Goal: Task Accomplishment & Management: Complete application form

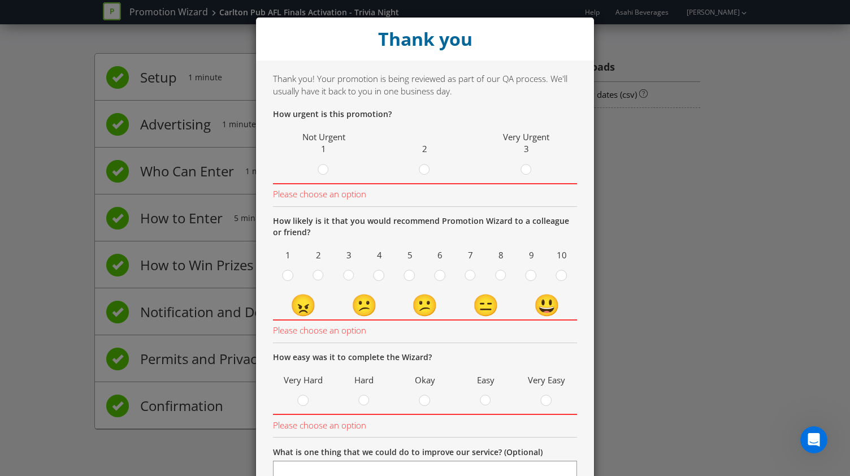
scroll to position [178, 0]
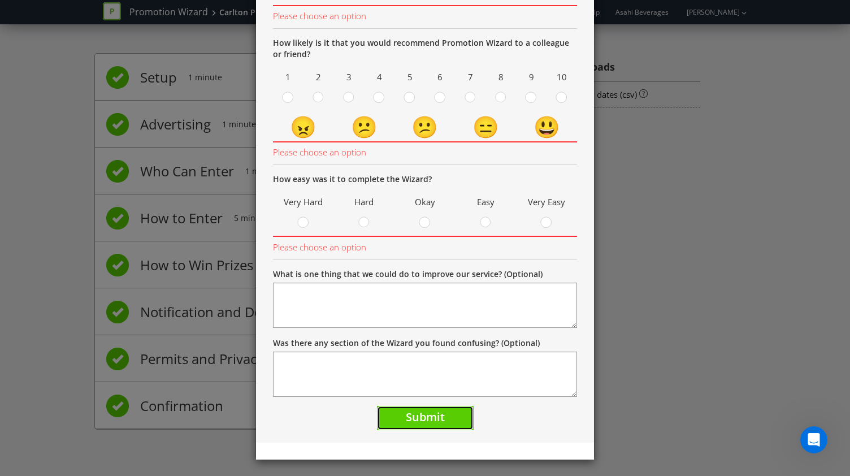
click at [445, 419] on button "Submit" at bounding box center [425, 418] width 97 height 24
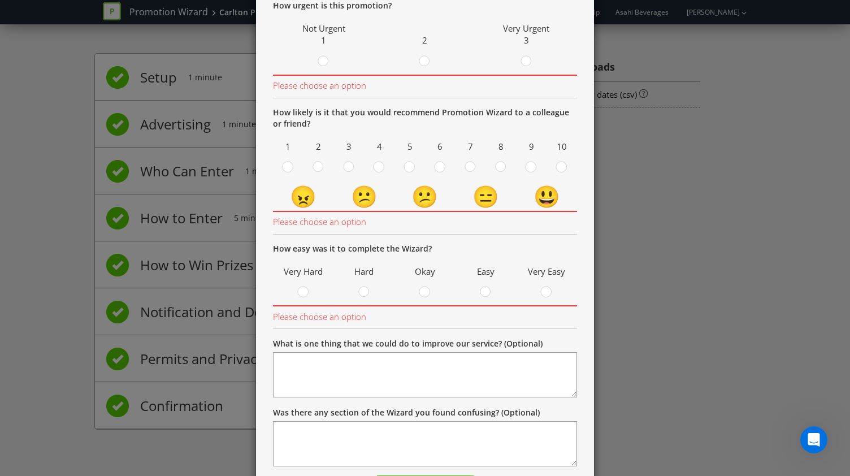
click at [778, 280] on div "Thank you Thank you! Your promotion is being reviewed as part of our QA process…" at bounding box center [425, 238] width 850 height 476
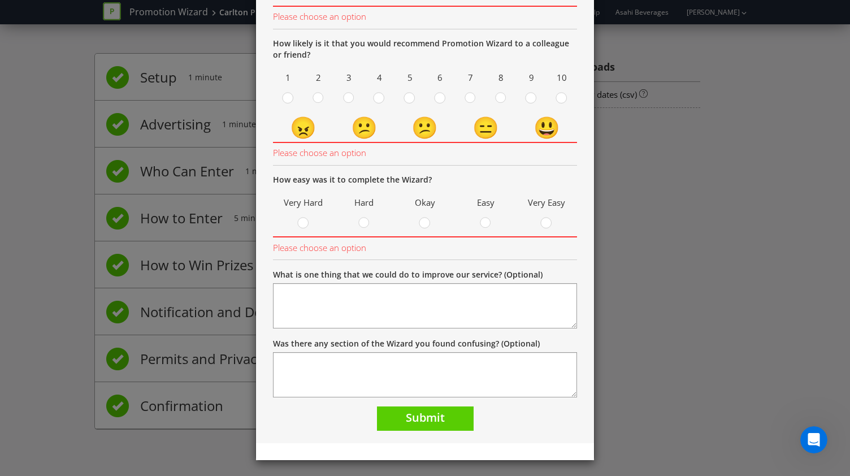
scroll to position [0, 0]
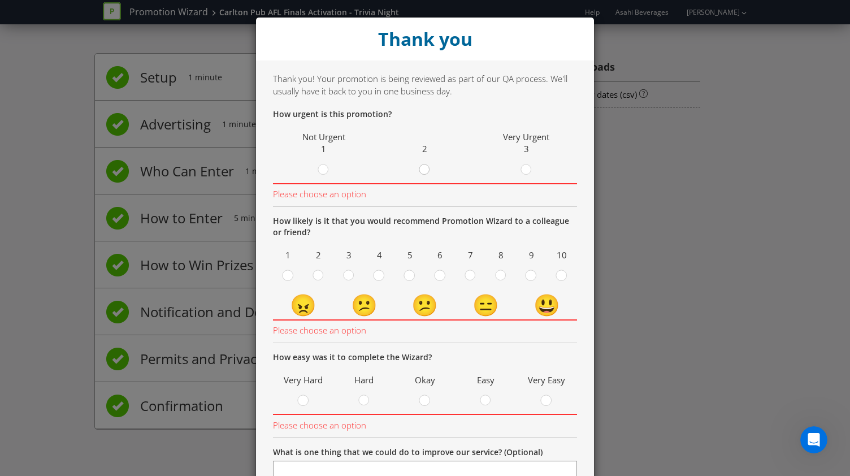
click at [419, 175] on icon at bounding box center [424, 169] width 11 height 11
click at [0, 0] on input "radio" at bounding box center [0, 0] width 0 height 0
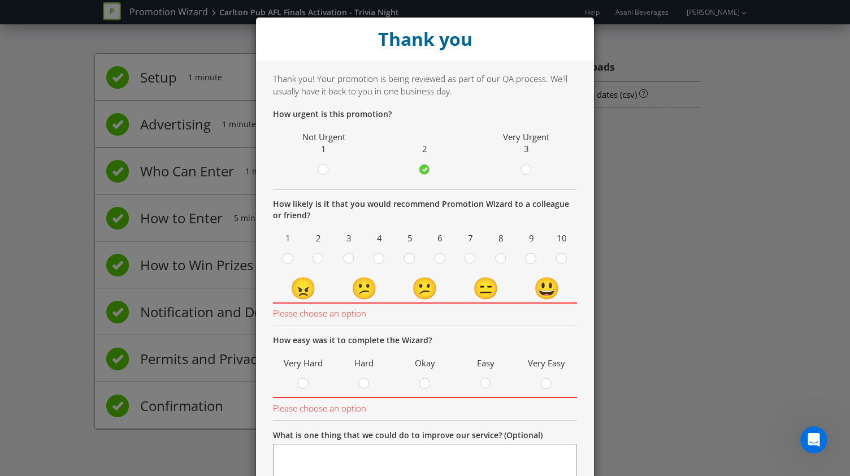
scroll to position [62, 0]
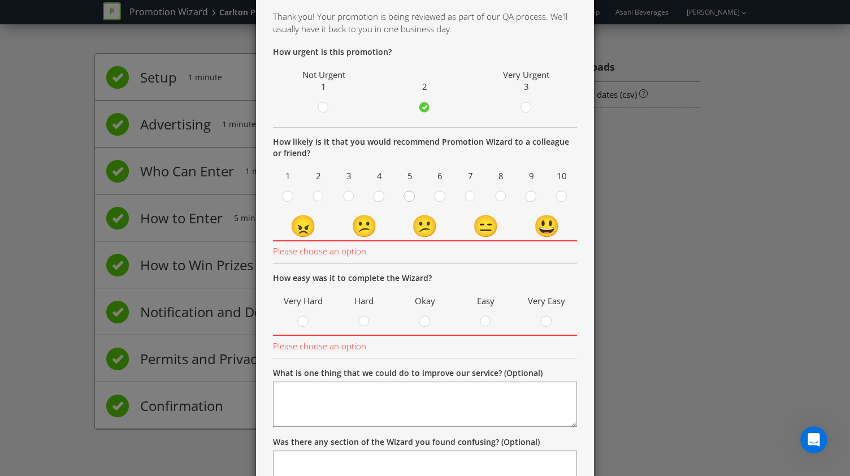
click at [404, 198] on circle at bounding box center [409, 196] width 10 height 10
click at [0, 0] on input "radio" at bounding box center [0, 0] width 0 height 0
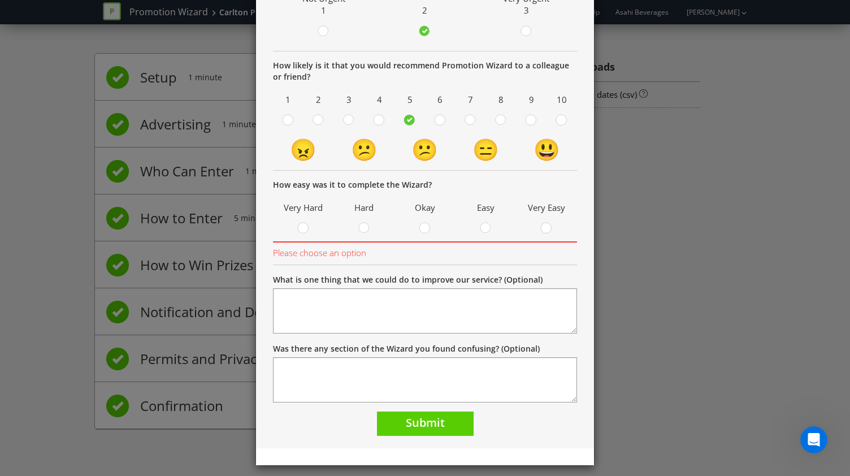
scroll to position [139, 0]
click at [364, 229] on icon at bounding box center [363, 227] width 11 height 11
click at [0, 0] on input "radio" at bounding box center [0, 0] width 0 height 0
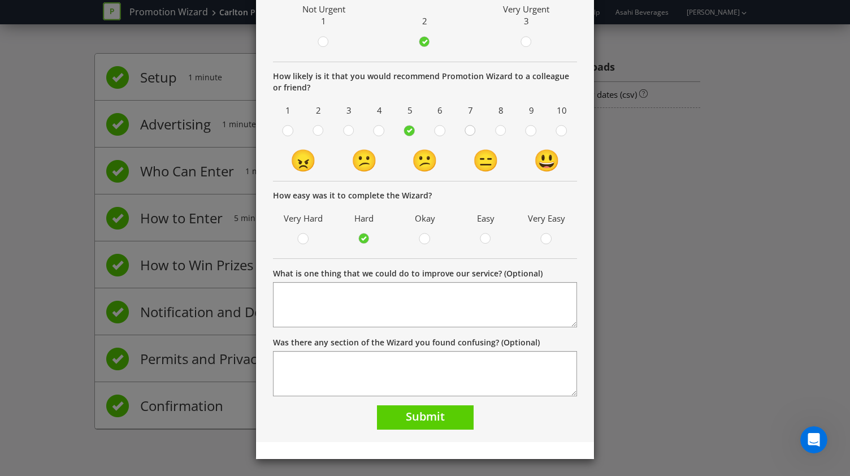
click at [470, 132] on circle at bounding box center [470, 130] width 10 height 10
click at [0, 0] on input "radio" at bounding box center [0, 0] width 0 height 0
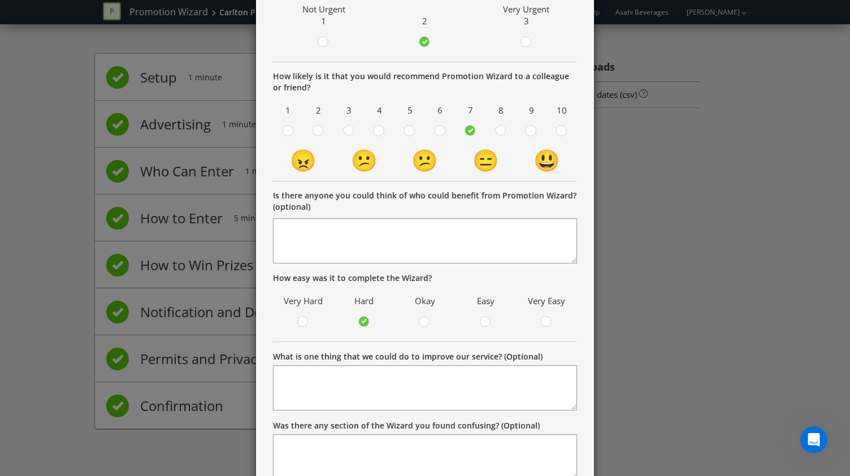
scroll to position [210, 0]
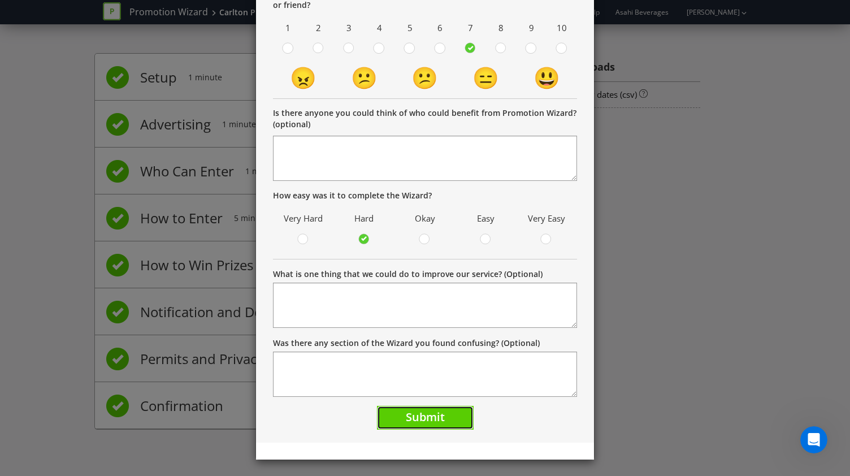
click at [406, 417] on span "Submit" at bounding box center [425, 416] width 39 height 15
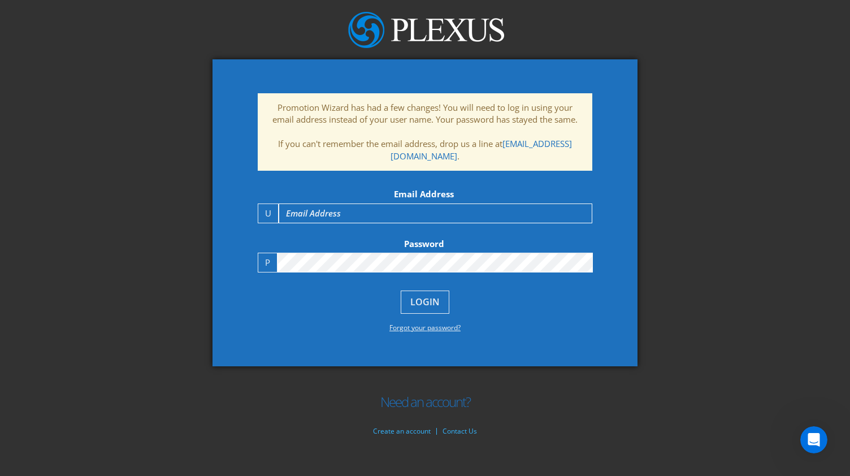
click at [175, 159] on div "Promotion Wizard has had a few changes! You will need to log in using your emai…" at bounding box center [425, 238] width 850 height 476
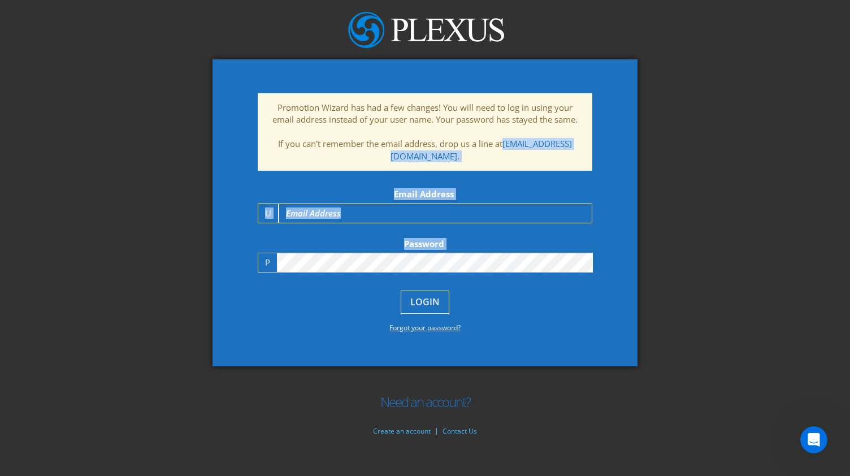
click at [351, 258] on div "Promotion Wizard has had a few changes! You will need to log in using your emai…" at bounding box center [425, 238] width 850 height 476
click at [428, 296] on span "Login" at bounding box center [424, 302] width 29 height 13
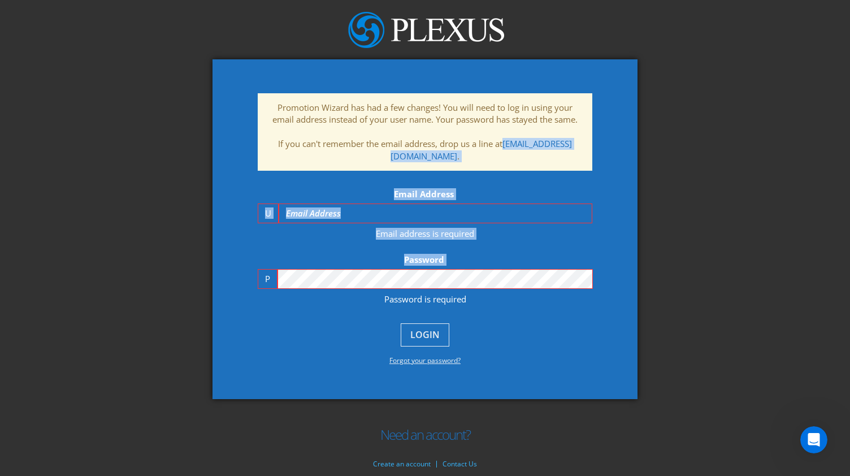
click at [347, 210] on input "text" at bounding box center [436, 213] width 314 height 20
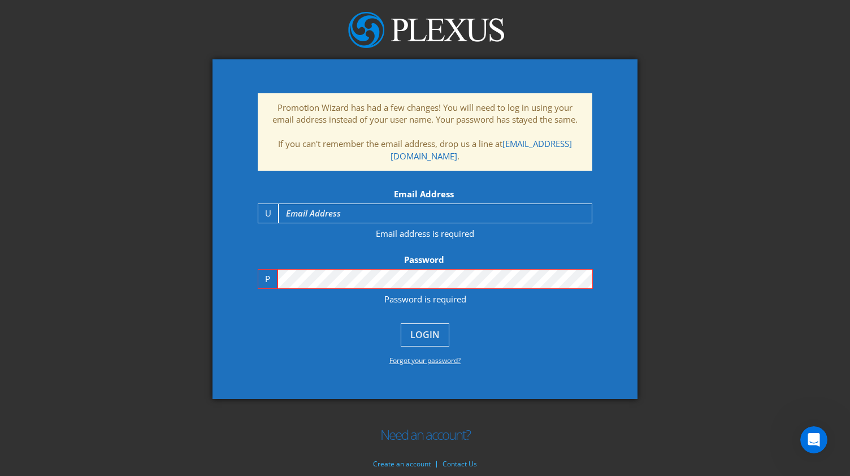
click at [154, 173] on div "Promotion Wizard has had a few changes! You will need to log in using your emai…" at bounding box center [425, 238] width 850 height 476
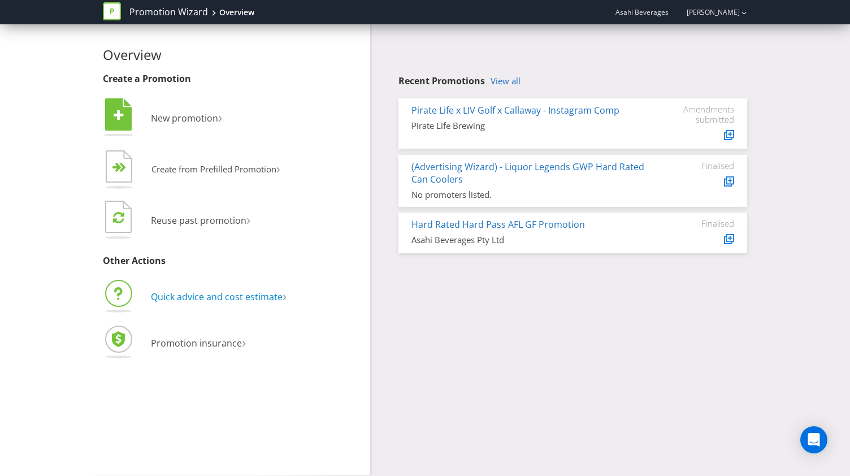
click at [196, 292] on span "Quick advice and cost estimate" at bounding box center [217, 297] width 132 height 12
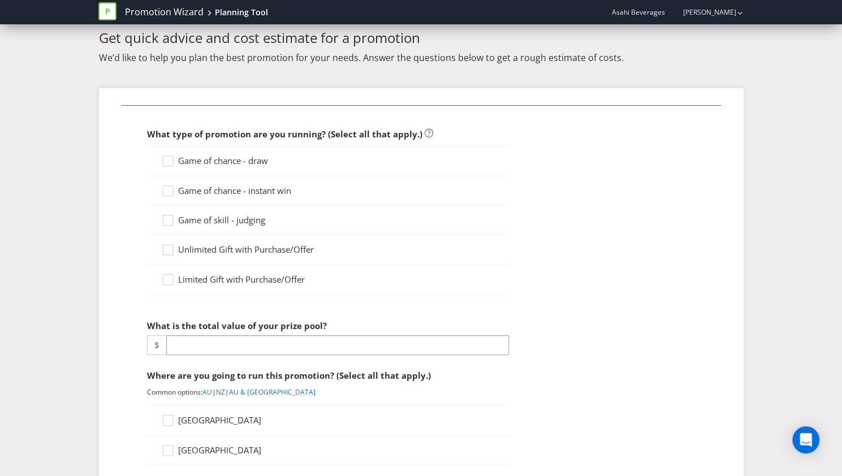
scroll to position [60, 0]
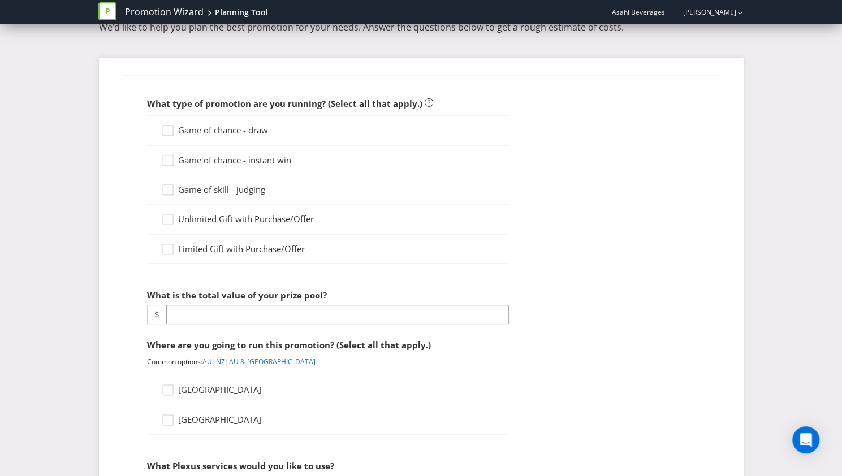
click at [229, 192] on span "Game of skill - judging" at bounding box center [221, 189] width 87 height 11
click at [0, 0] on input "Game of skill - judging" at bounding box center [0, 0] width 0 height 0
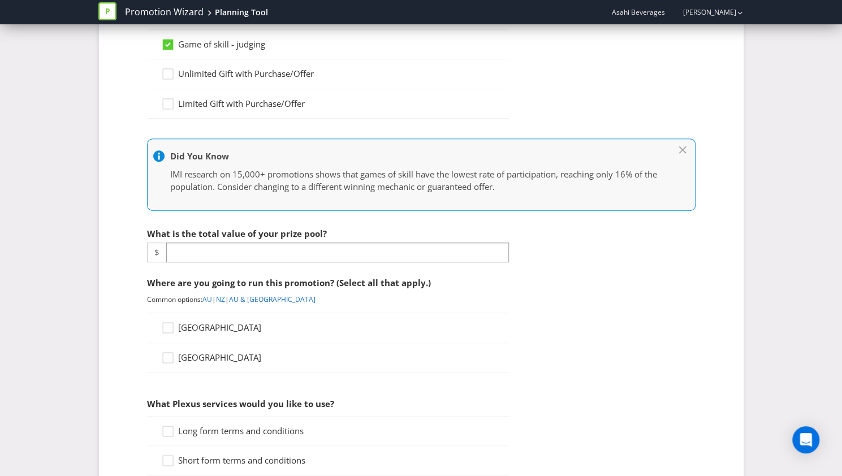
scroll to position [219, 0]
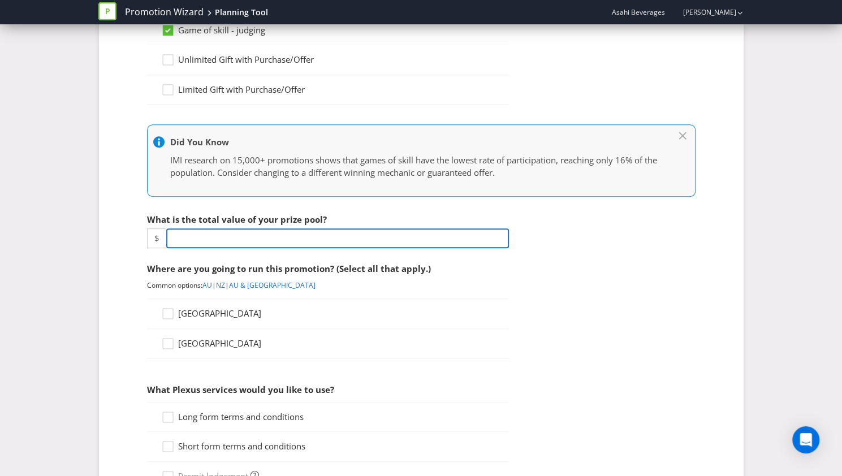
click at [224, 237] on input "number" at bounding box center [337, 238] width 343 height 20
type input "1600"
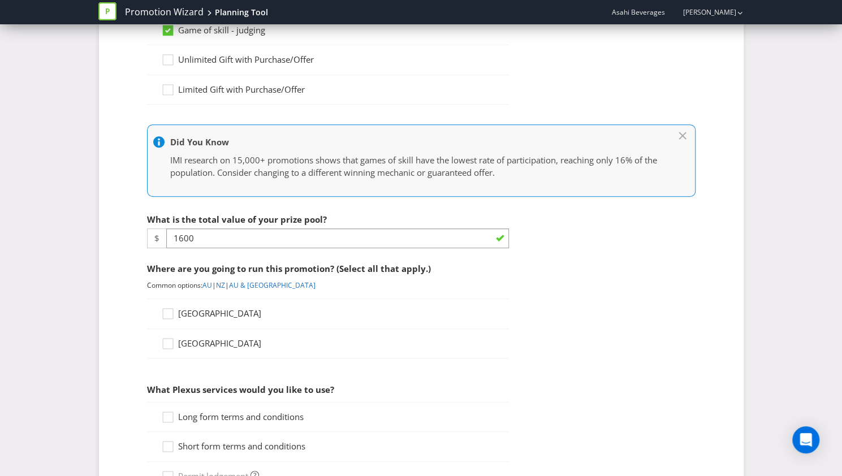
click at [201, 321] on div "Australia" at bounding box center [328, 313] width 362 height 30
click at [201, 309] on span "Australia" at bounding box center [219, 313] width 83 height 11
click at [0, 0] on input "Australia" at bounding box center [0, 0] width 0 height 0
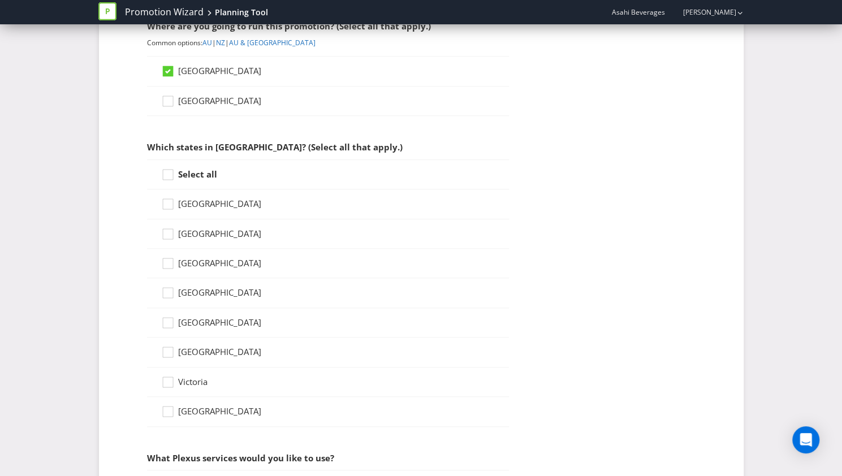
scroll to position [462, 0]
click at [193, 375] on span "Victoria" at bounding box center [192, 380] width 29 height 11
click at [0, 0] on input "Victoria" at bounding box center [0, 0] width 0 height 0
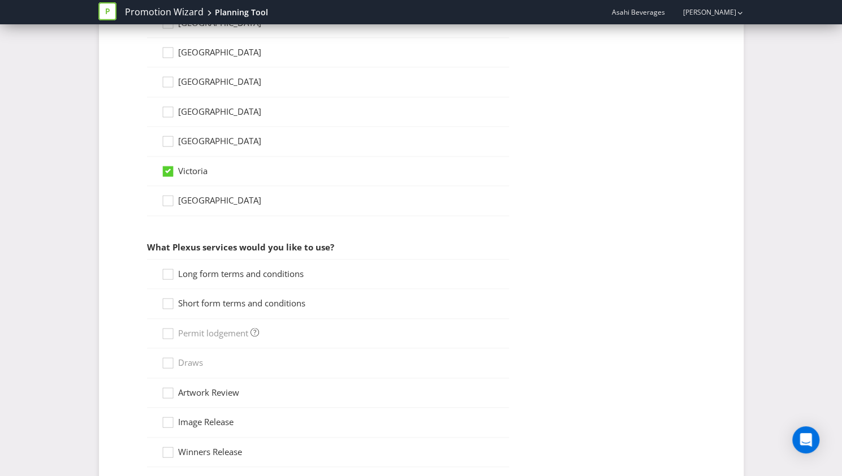
scroll to position [723, 0]
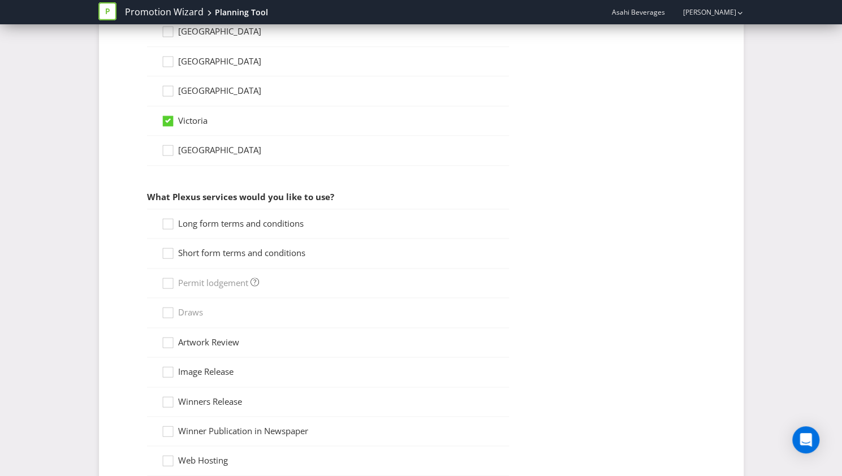
click at [206, 221] on span "Long form terms and conditions" at bounding box center [240, 223] width 125 height 11
click at [0, 0] on input "Long form terms and conditions" at bounding box center [0, 0] width 0 height 0
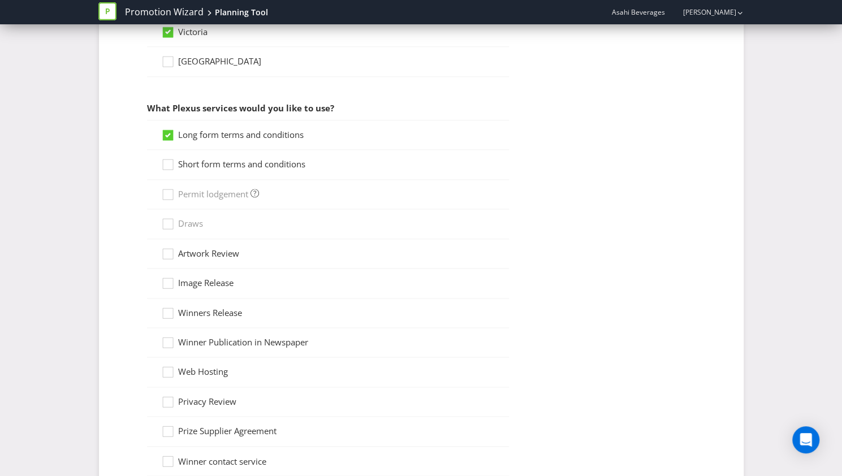
click at [201, 163] on span "Short form terms and conditions" at bounding box center [241, 163] width 127 height 11
click at [0, 0] on input "Short form terms and conditions" at bounding box center [0, 0] width 0 height 0
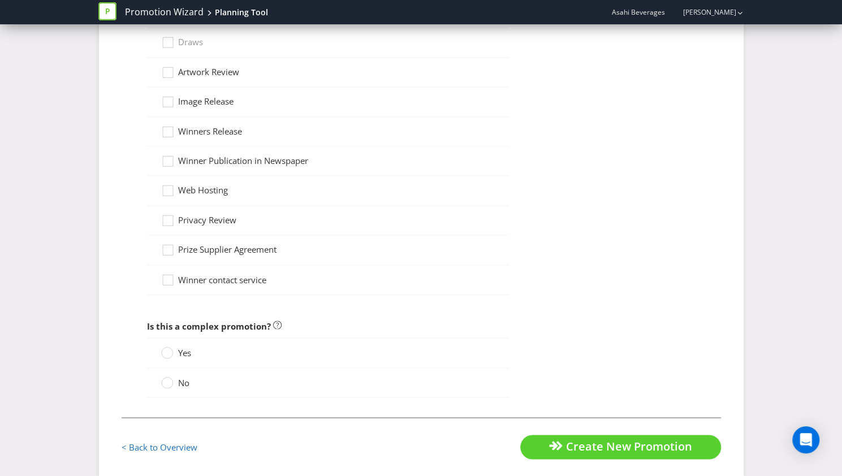
scroll to position [1002, 0]
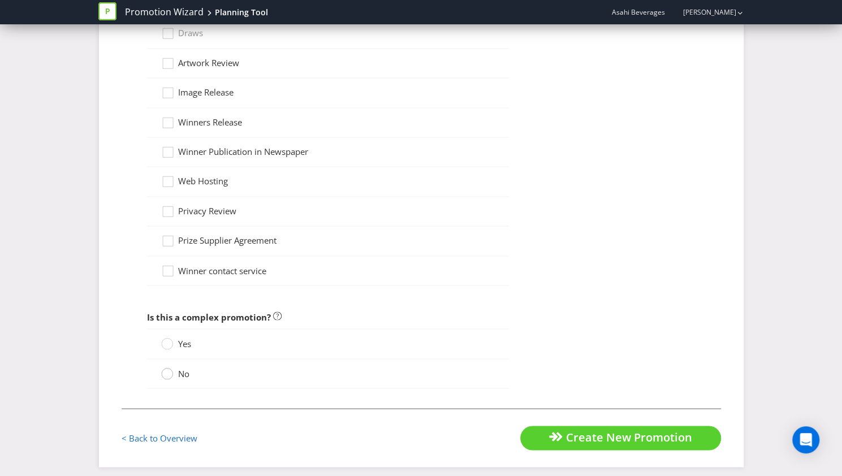
drag, startPoint x: 177, startPoint y: 367, endPoint x: 165, endPoint y: 373, distance: 13.4
click at [165, 373] on div at bounding box center [166, 374] width 11 height 15
click at [0, 0] on input "No" at bounding box center [0, 0] width 0 height 0
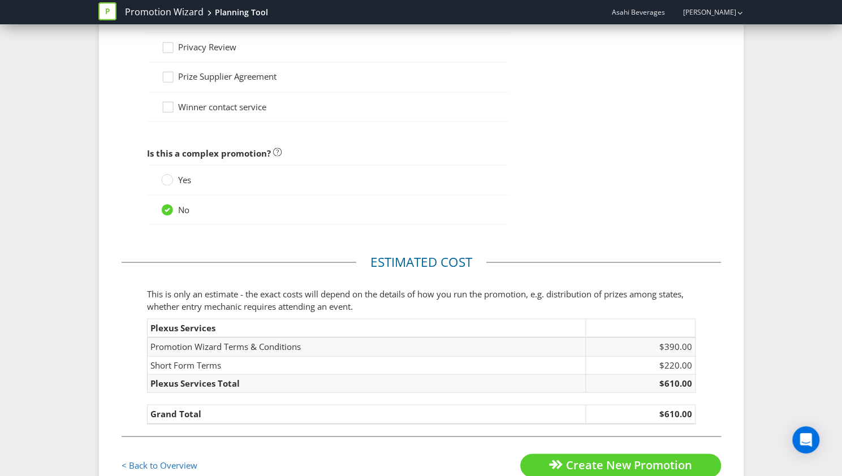
scroll to position [1193, 0]
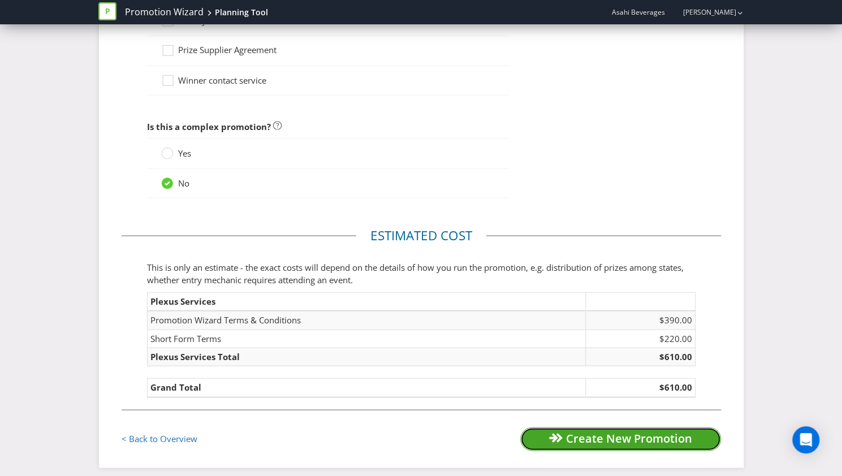
drag, startPoint x: 617, startPoint y: 430, endPoint x: 584, endPoint y: 425, distance: 33.2
click at [584, 430] on span "Create New Promotion" at bounding box center [629, 437] width 126 height 15
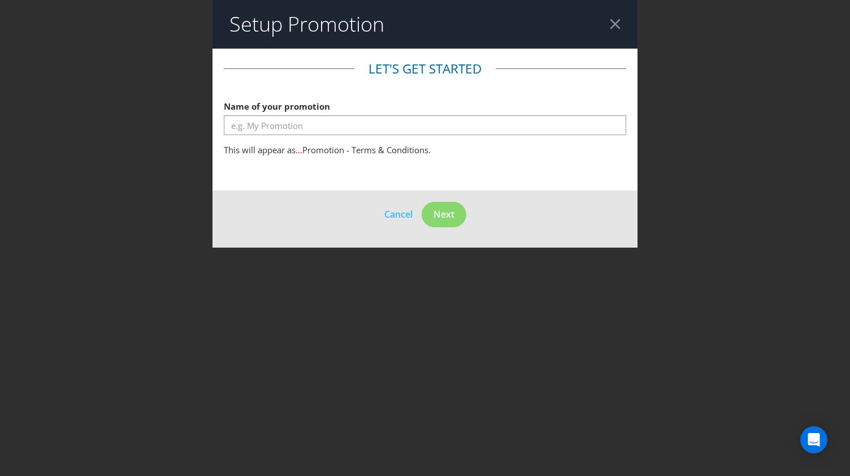
click at [613, 23] on div at bounding box center [615, 24] width 11 height 11
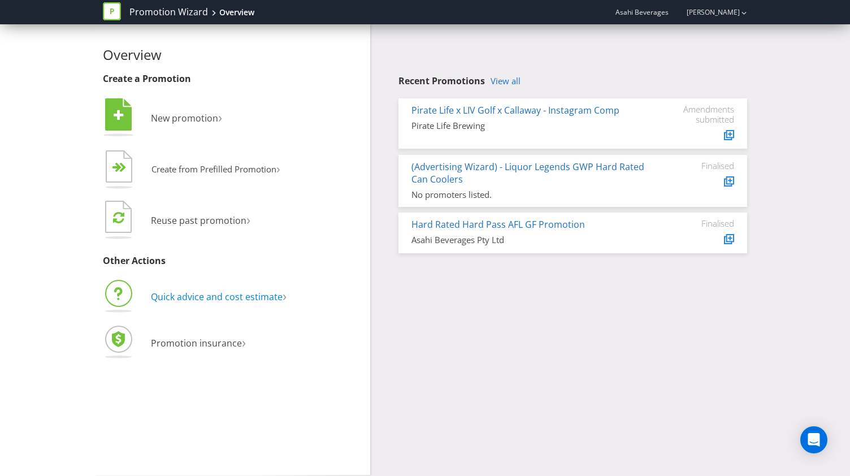
click at [209, 293] on span "Quick advice and cost estimate" at bounding box center [217, 297] width 132 height 12
